Goal: Check status: Check status

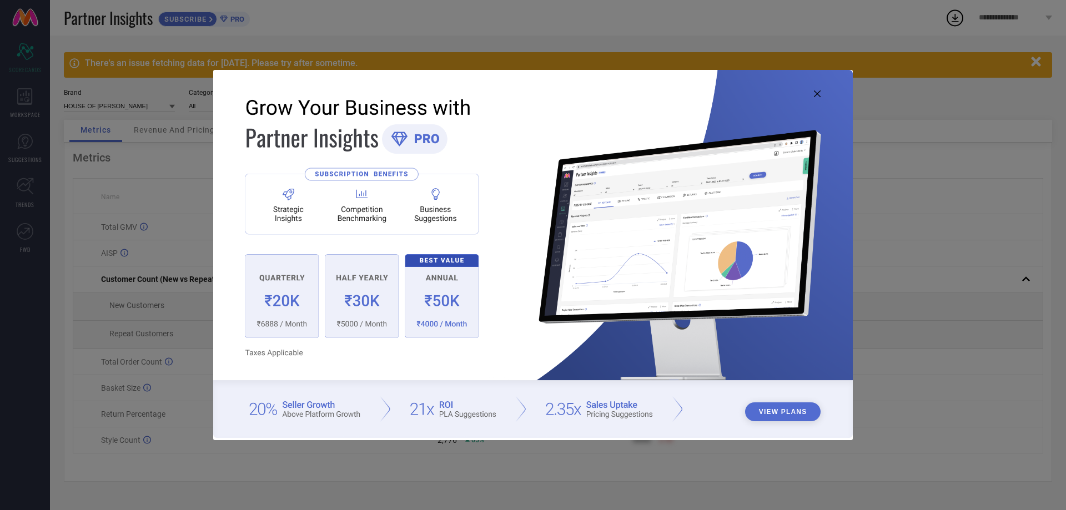
click at [815, 95] on icon at bounding box center [817, 93] width 7 height 7
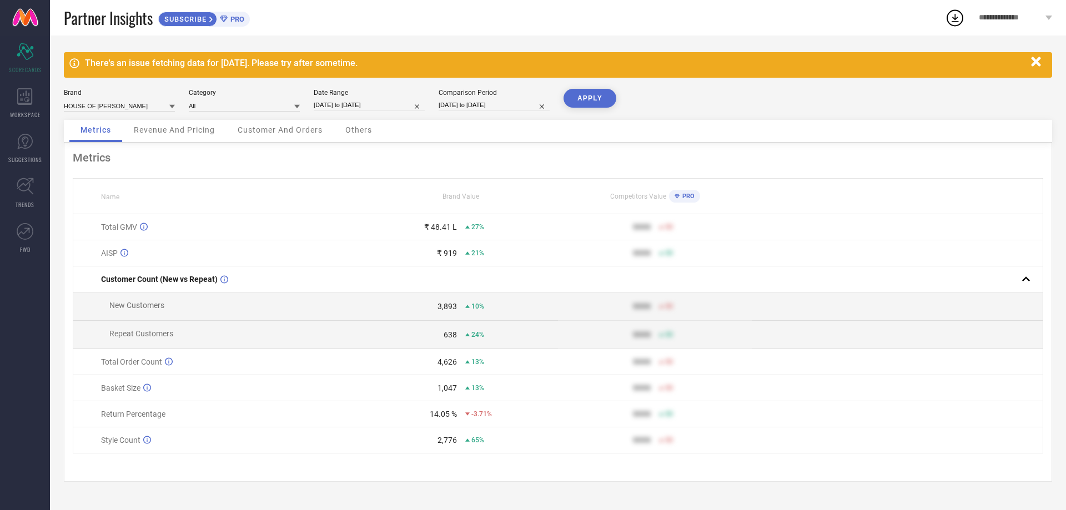
select select "7"
select select "2025"
select select "8"
select select "2025"
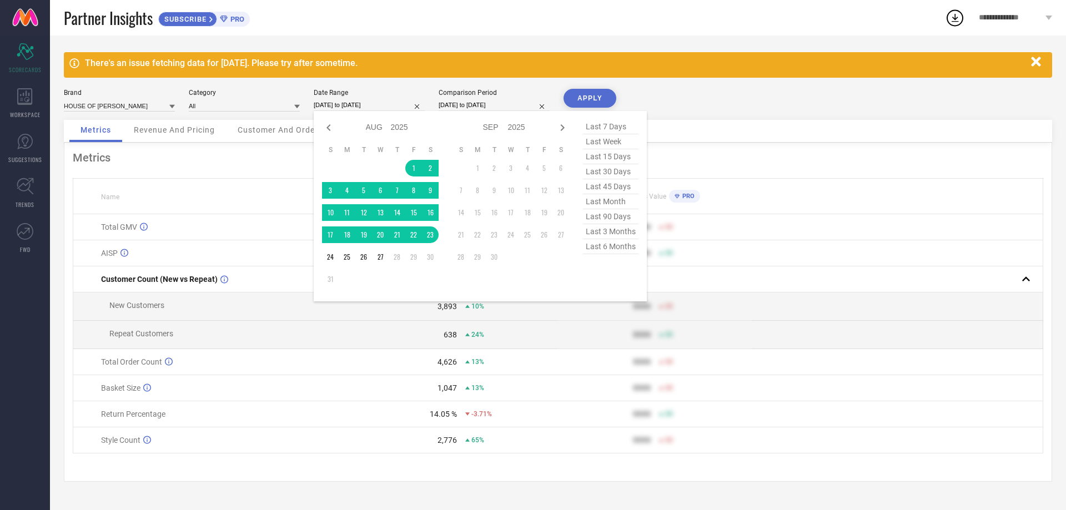
click at [353, 102] on input "01-08-2025 to 23-08-2025" at bounding box center [369, 105] width 111 height 12
click at [409, 168] on td "1" at bounding box center [413, 168] width 17 height 17
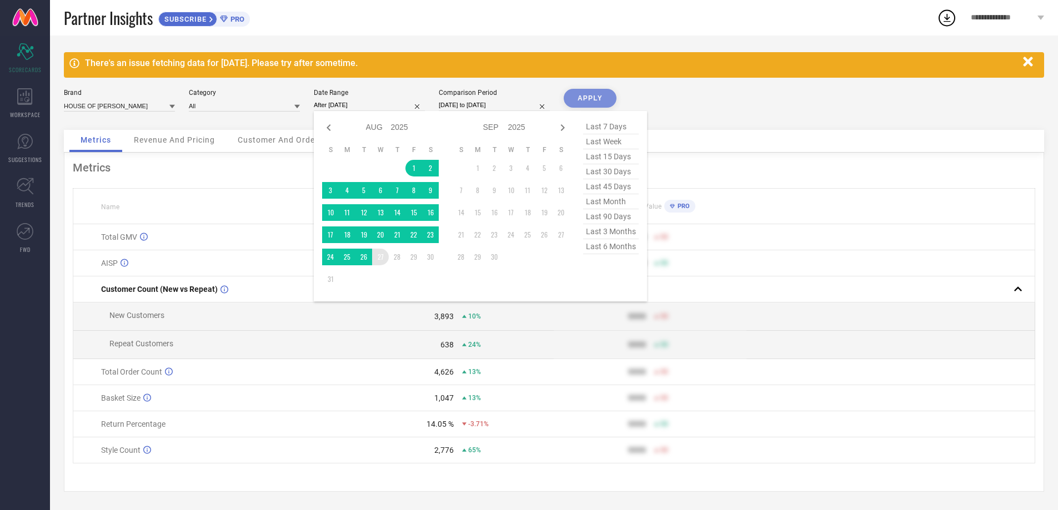
type input "01-08-2025 to 27-08-2025"
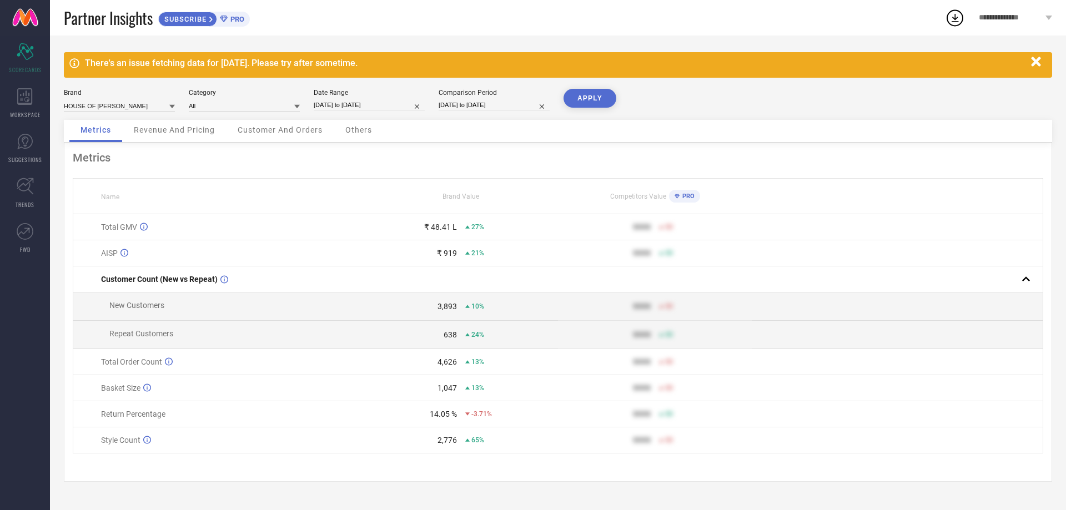
select select "7"
select select "2024"
select select "8"
select select "2024"
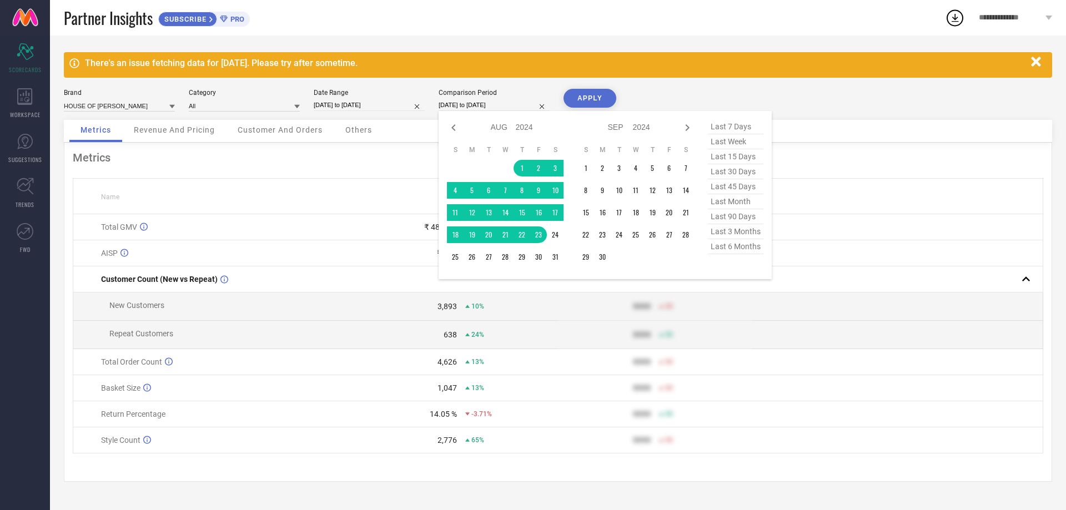
click at [469, 105] on input "01-08-2024 to 23-08-2024" at bounding box center [494, 105] width 111 height 12
click at [517, 165] on td "1" at bounding box center [522, 168] width 17 height 17
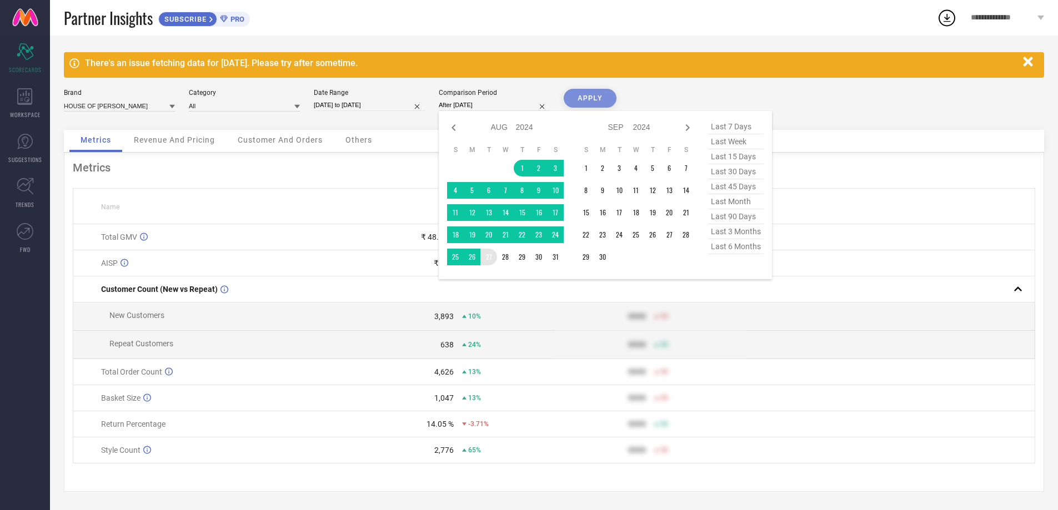
type input "01-08-2024 to 27-08-2024"
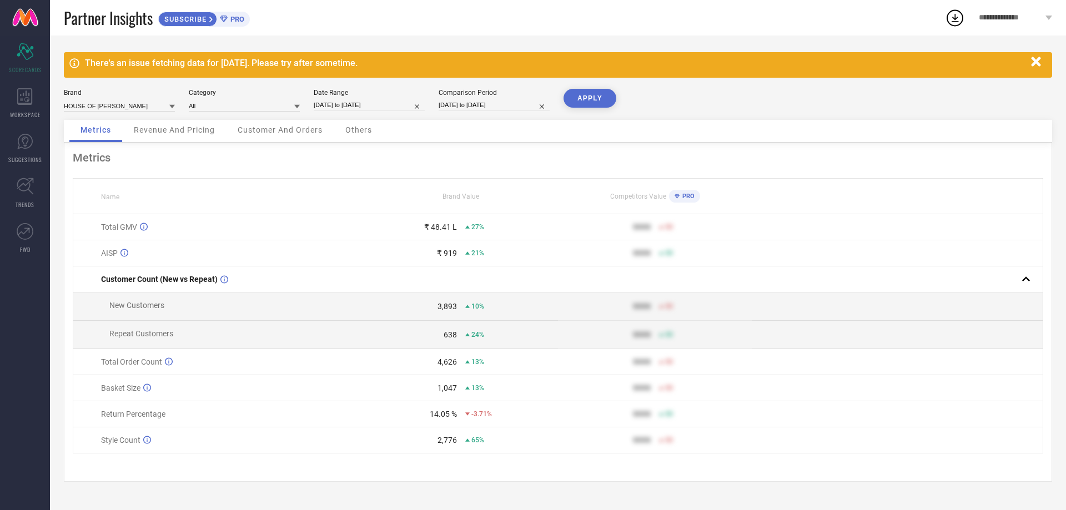
select select "7"
select select "2025"
select select "8"
select select "2025"
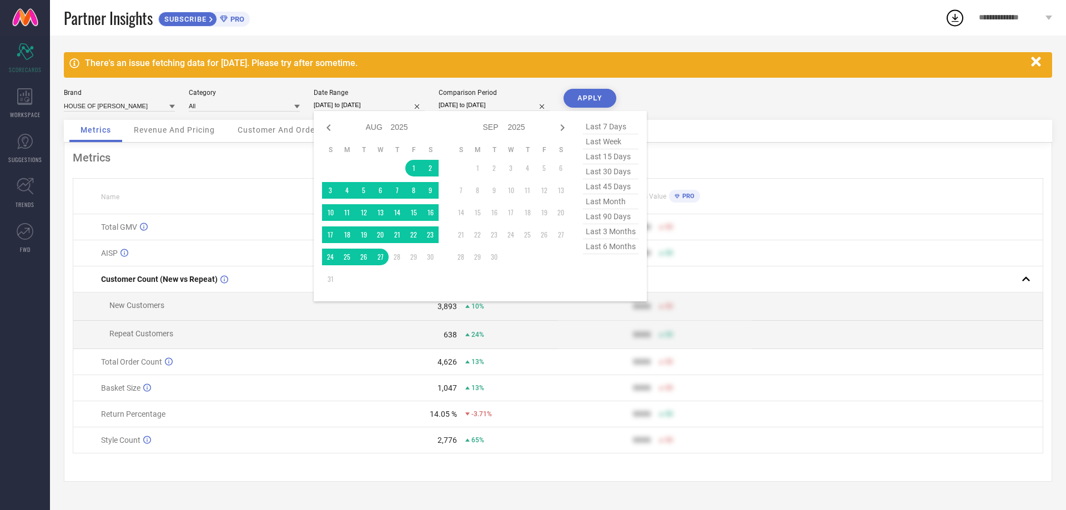
click at [383, 103] on input "01-08-2025 to 27-08-2025" at bounding box center [369, 105] width 111 height 12
click at [585, 100] on button "APPLY" at bounding box center [589, 98] width 53 height 19
